Goal: Task Accomplishment & Management: Manage account settings

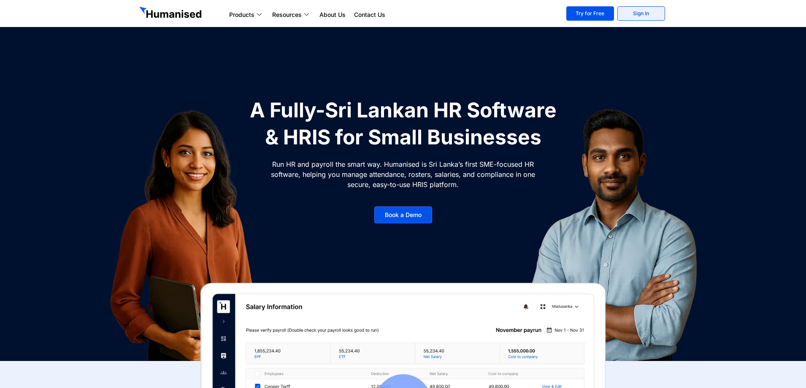
click at [652, 9] on link "Sign In" at bounding box center [641, 13] width 48 height 14
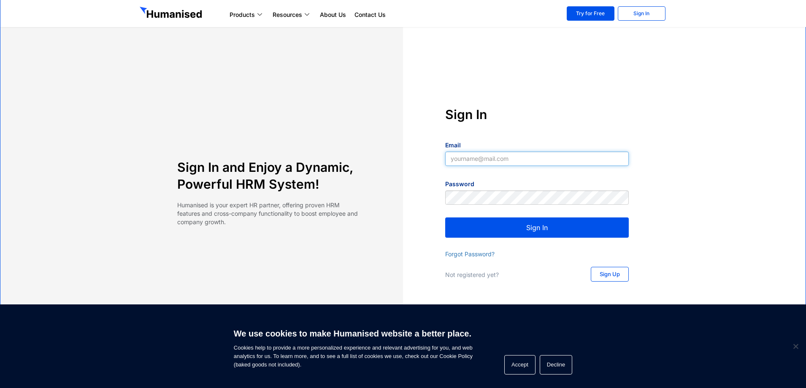
type input "yapa2009@yahoo.com"
click at [516, 231] on button "Sign In" at bounding box center [536, 227] width 183 height 20
